Goal: Information Seeking & Learning: Understand process/instructions

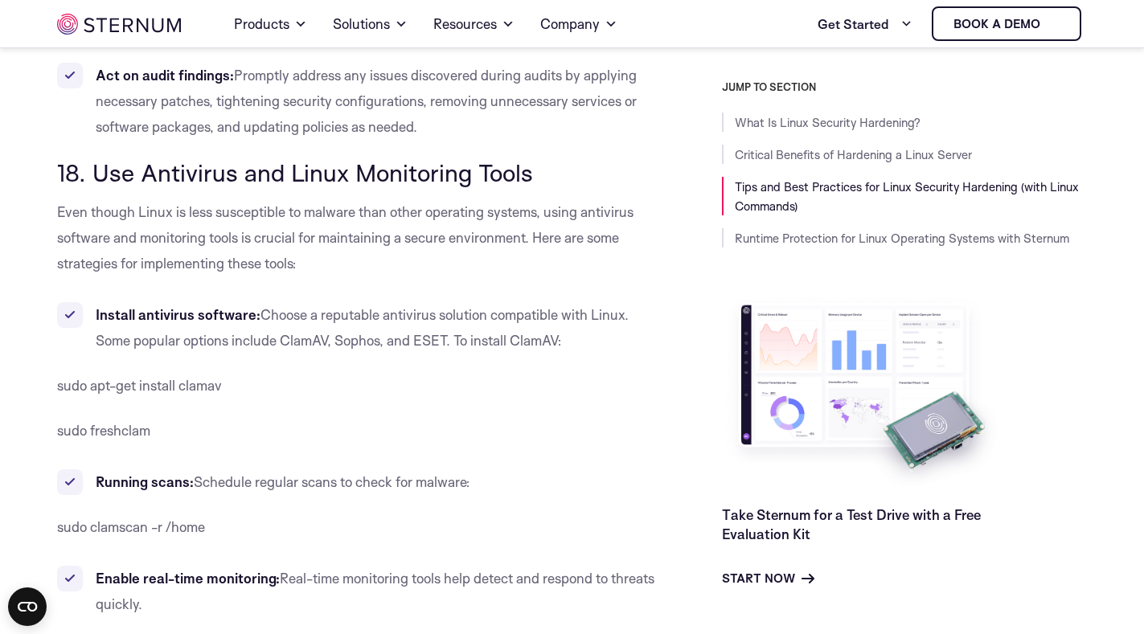
scroll to position [15313, 0]
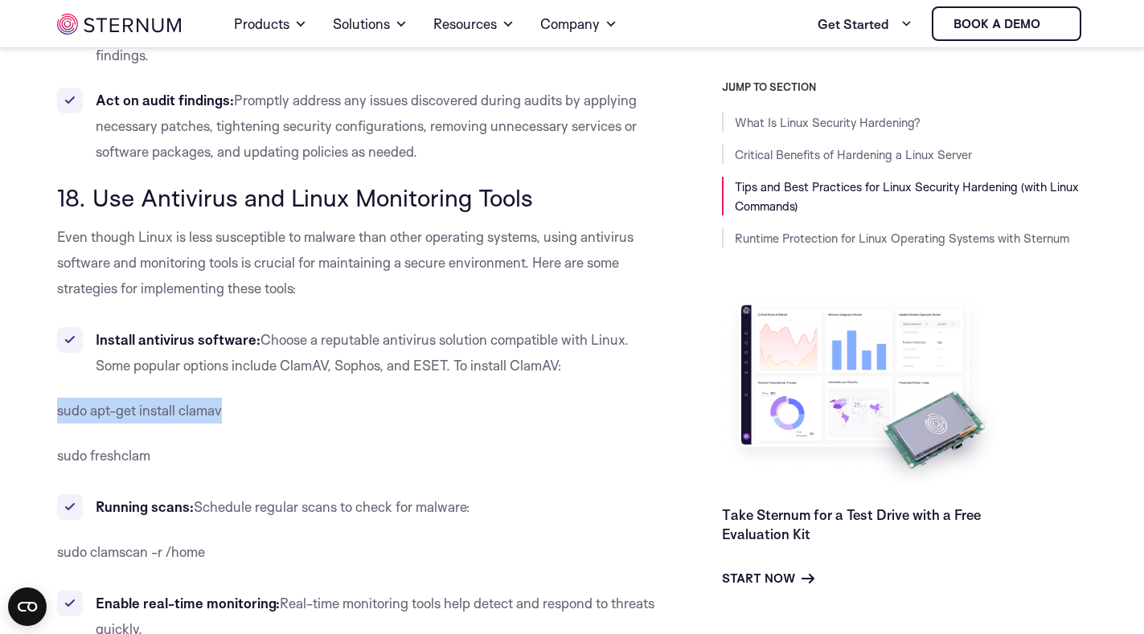
drag, startPoint x: 264, startPoint y: 407, endPoint x: 53, endPoint y: 405, distance: 210.6
copy span "sudo apt-get install clamav"
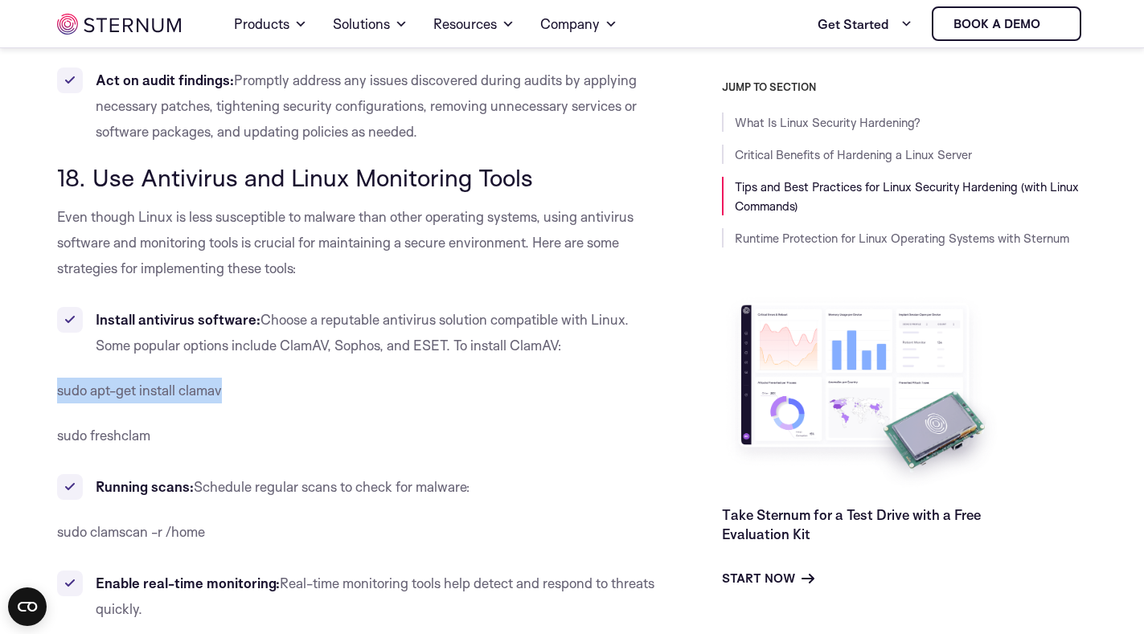
scroll to position [15474, 0]
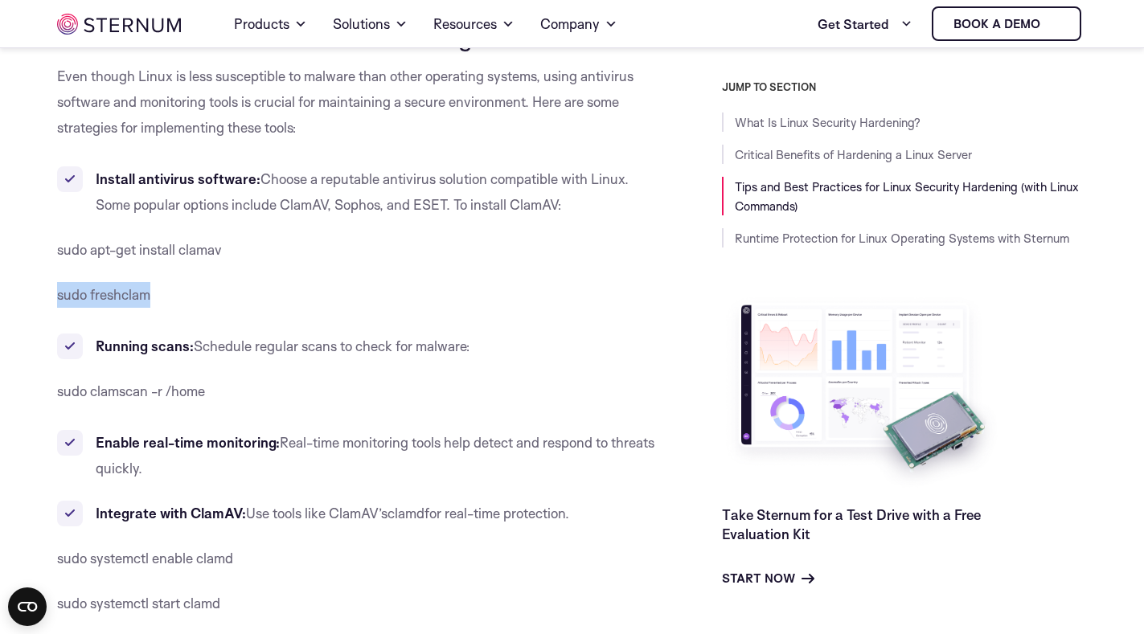
drag, startPoint x: 166, startPoint y: 293, endPoint x: 47, endPoint y: 294, distance: 119.0
copy span "sudo freshclam"
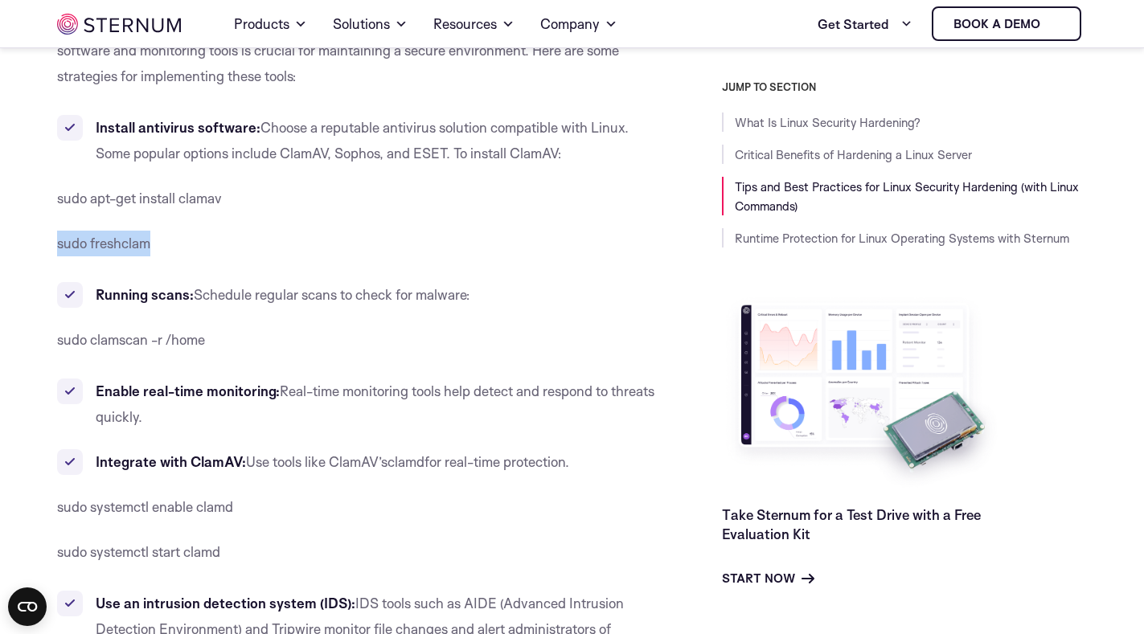
scroll to position [15554, 0]
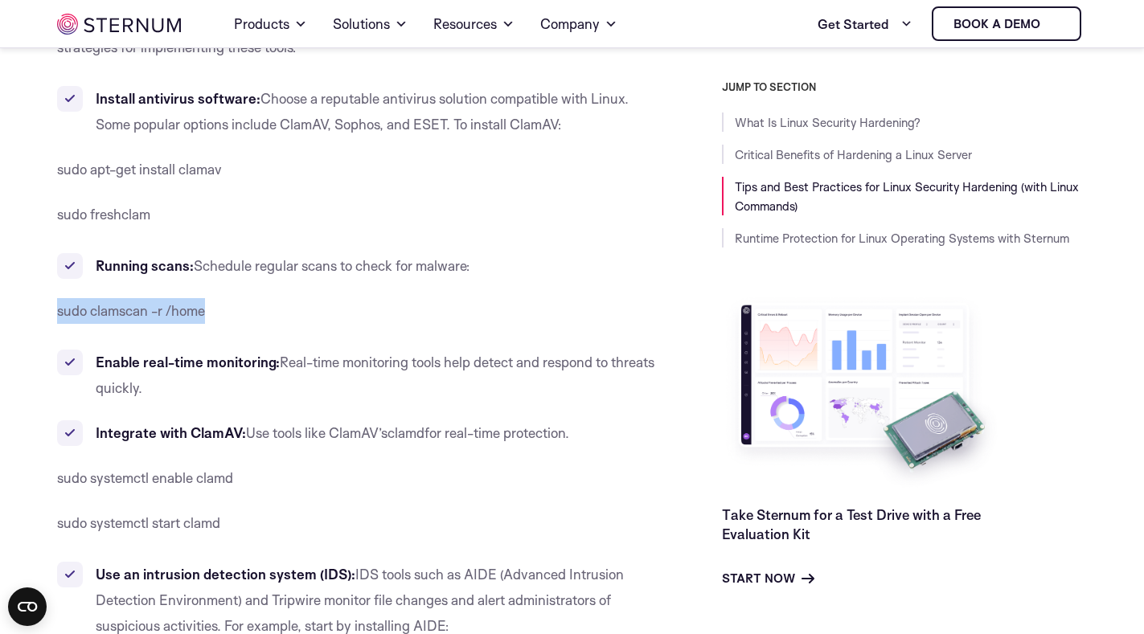
drag, startPoint x: 234, startPoint y: 318, endPoint x: 53, endPoint y: 314, distance: 180.9
copy span "sudo clamscan -r /home"
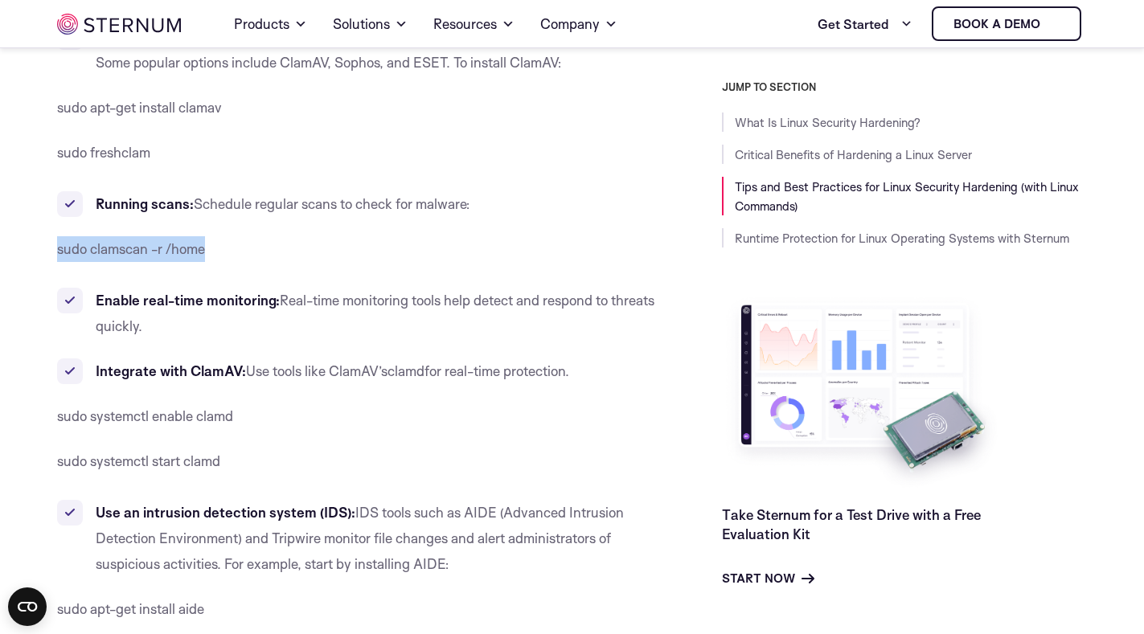
scroll to position [15635, 0]
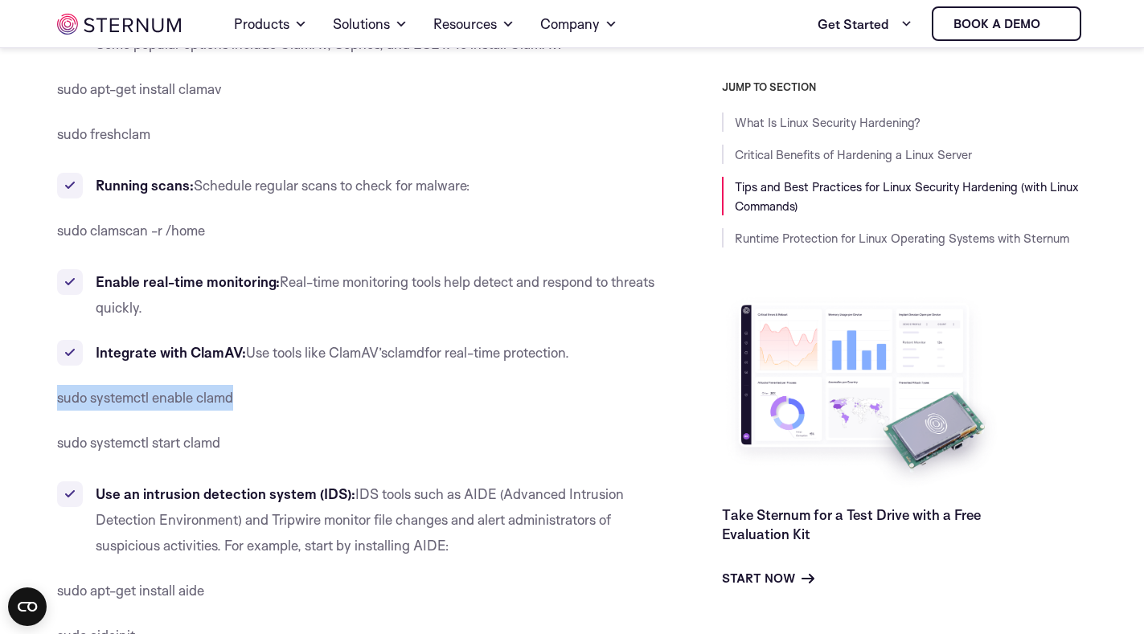
drag, startPoint x: 275, startPoint y: 396, endPoint x: 51, endPoint y: 399, distance: 224.3
drag, startPoint x: 268, startPoint y: 444, endPoint x: 55, endPoint y: 399, distance: 217.7
copy div "sudo systemctl enable clamd sudo systemctl start clamd"
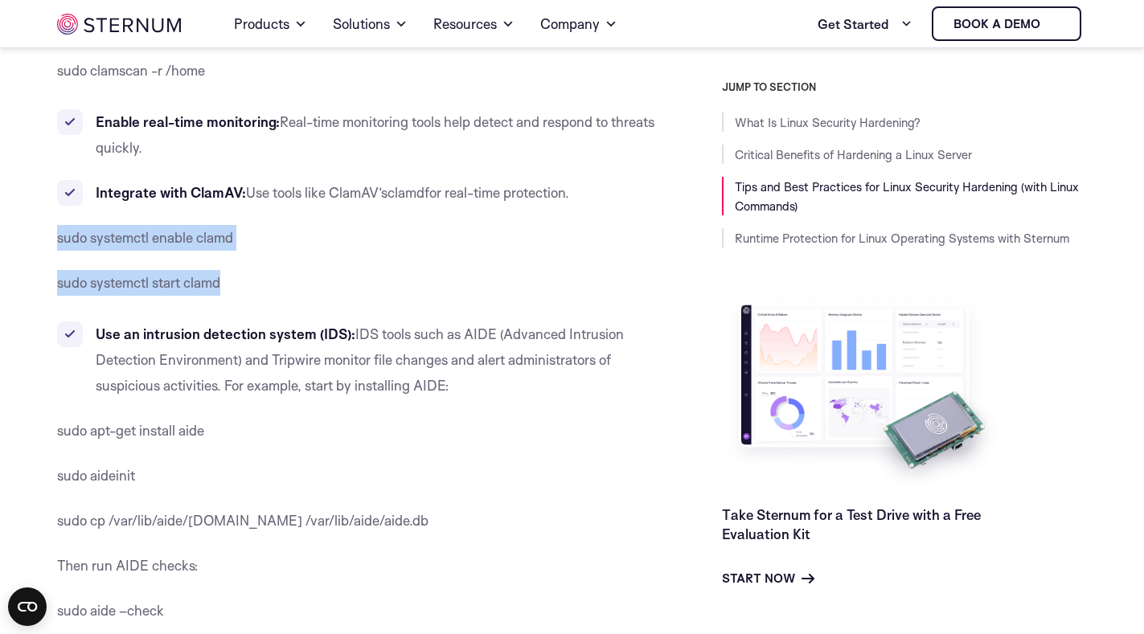
scroll to position [15956, 0]
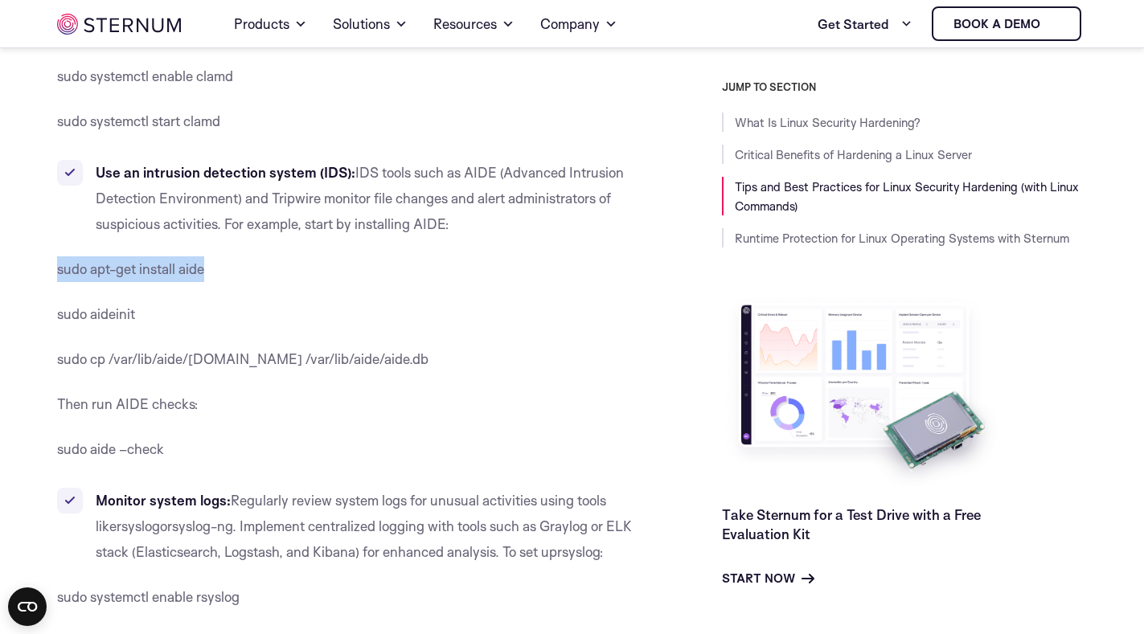
drag, startPoint x: 235, startPoint y: 269, endPoint x: 35, endPoint y: 267, distance: 199.4
copy span "sudo apt-get install aide"
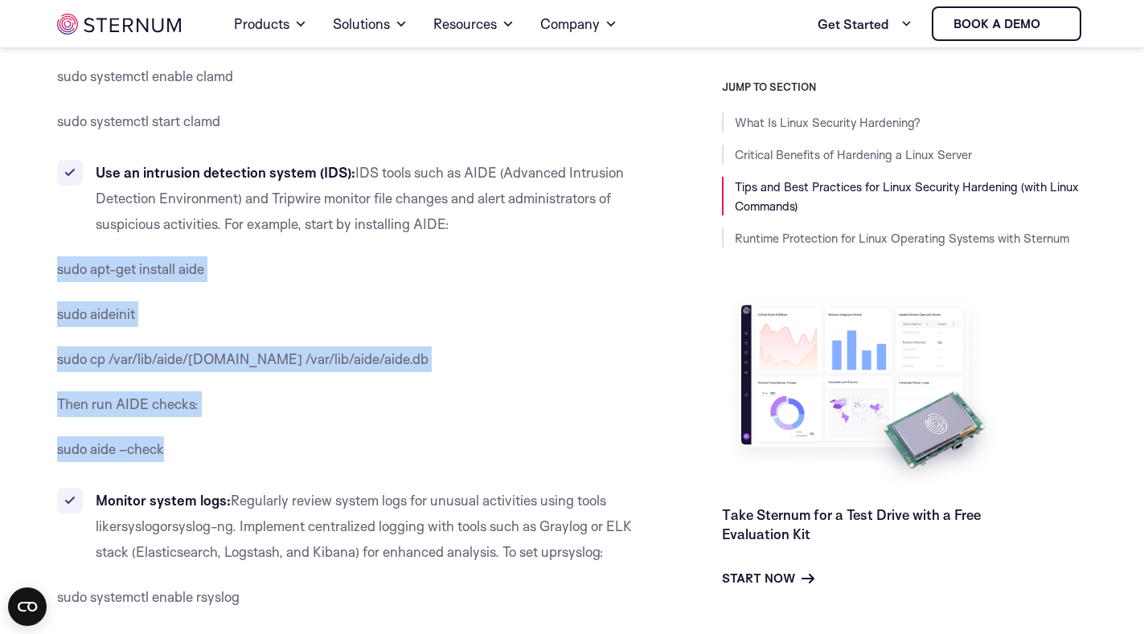
drag, startPoint x: 202, startPoint y: 450, endPoint x: 55, endPoint y: 273, distance: 230.1
copy div "sudo apt-get install aide sudo aideinit sudo cp /var/lib/aide/[DOMAIN_NAME] /va…"
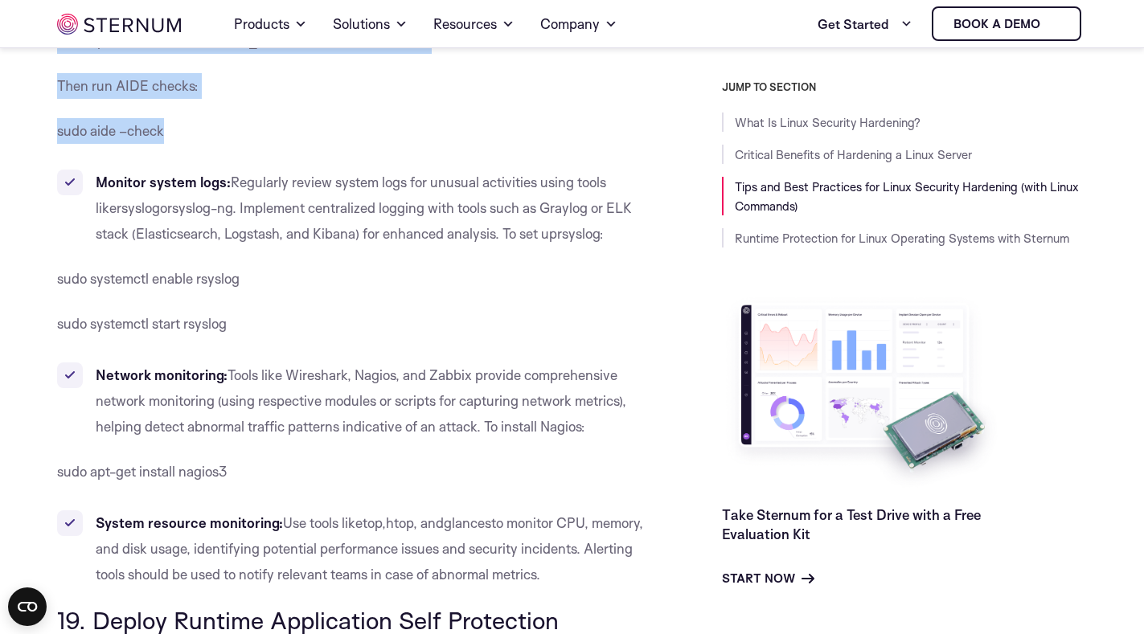
scroll to position [16278, 0]
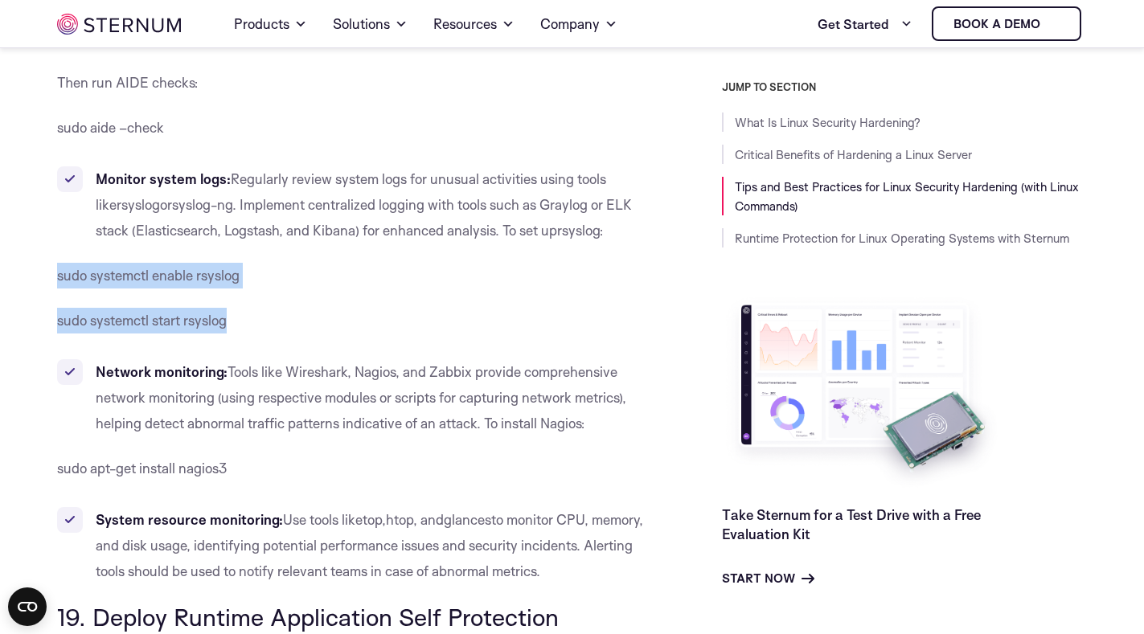
drag, startPoint x: 255, startPoint y: 318, endPoint x: 121, endPoint y: 300, distance: 135.5
copy div "sudo systemctl enable rsyslog sudo systemctl start rsyslog"
